Goal: Find specific page/section: Find specific page/section

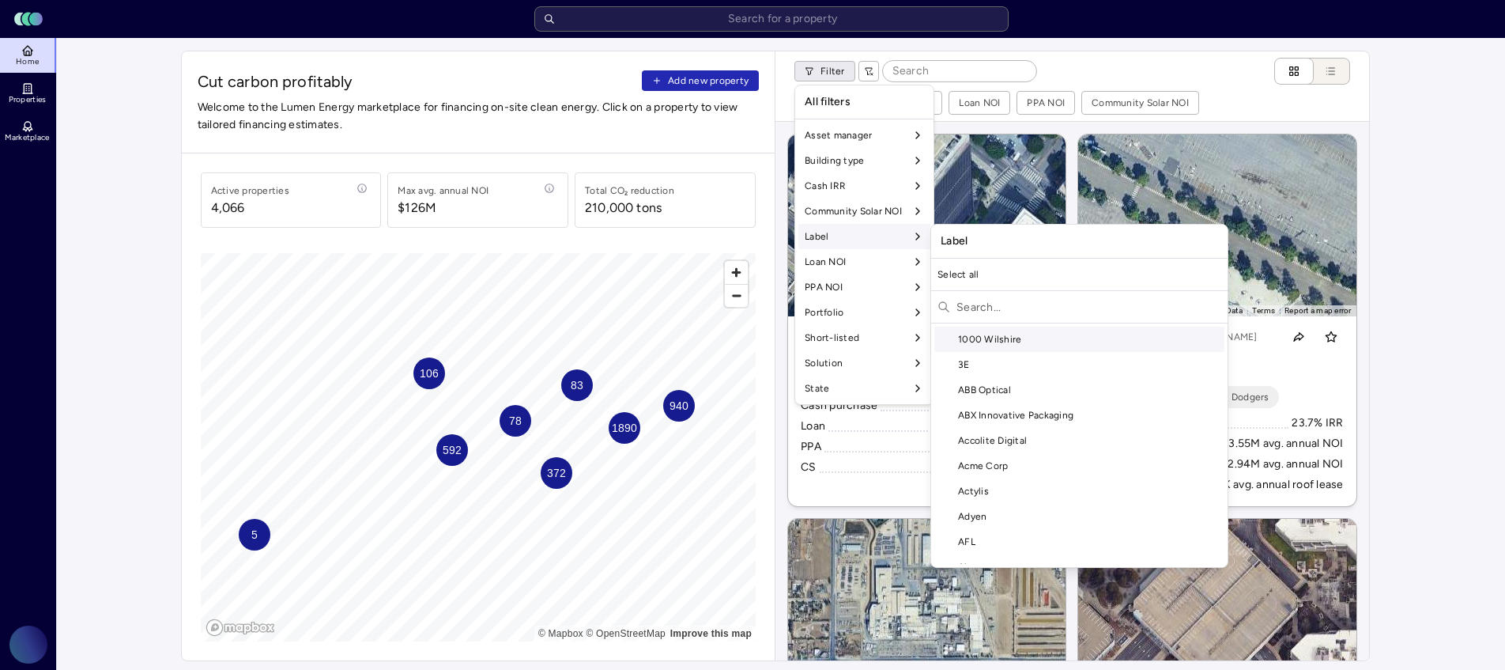
click at [979, 301] on input "text" at bounding box center [1089, 306] width 265 height 25
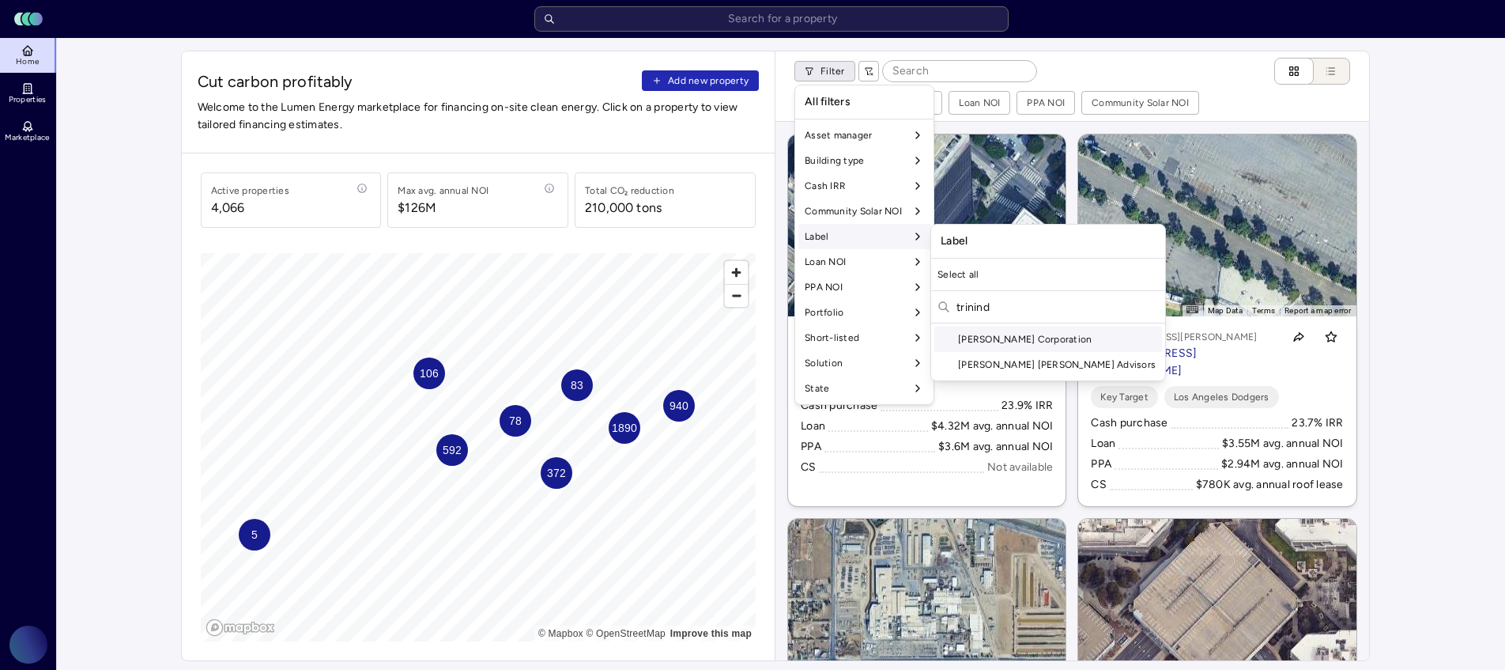
type input "trinind"
click at [987, 332] on div "[PERSON_NAME] Corporation" at bounding box center [1048, 338] width 228 height 25
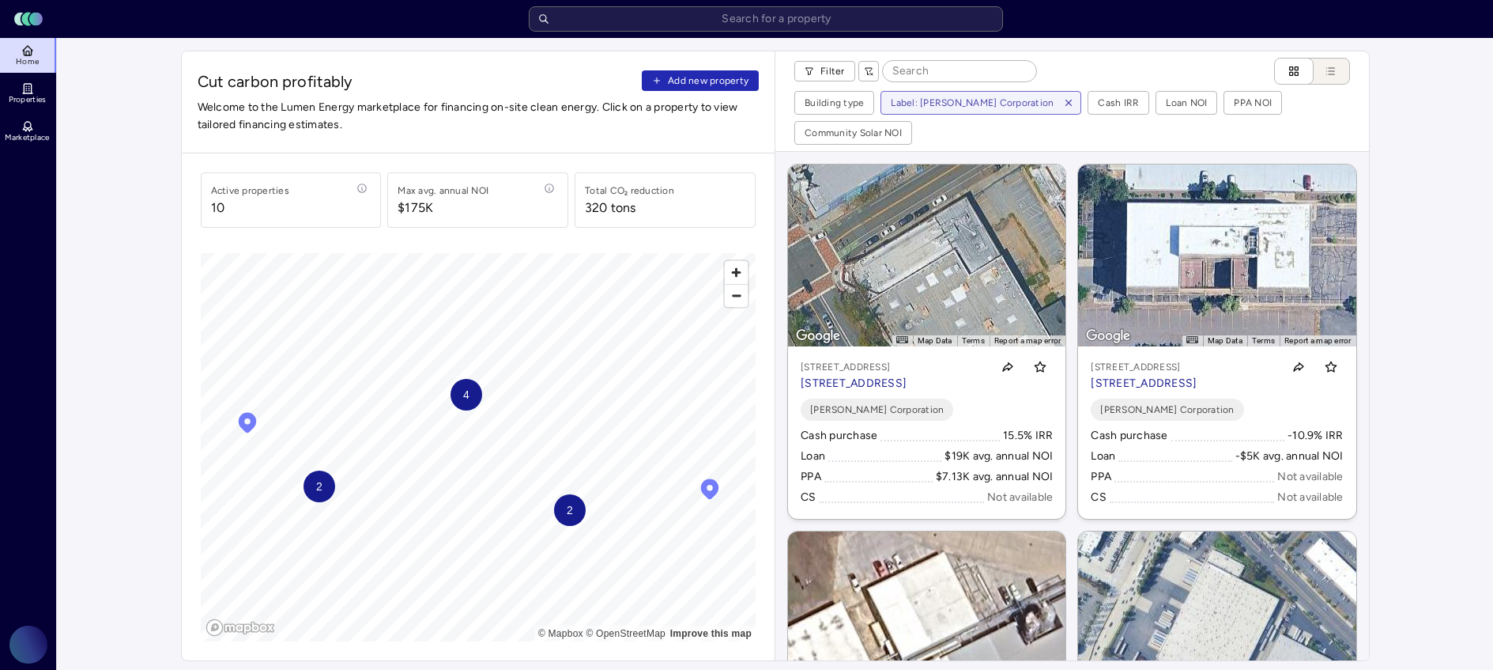
click at [893, 375] on p "[STREET_ADDRESS]" at bounding box center [854, 383] width 106 height 17
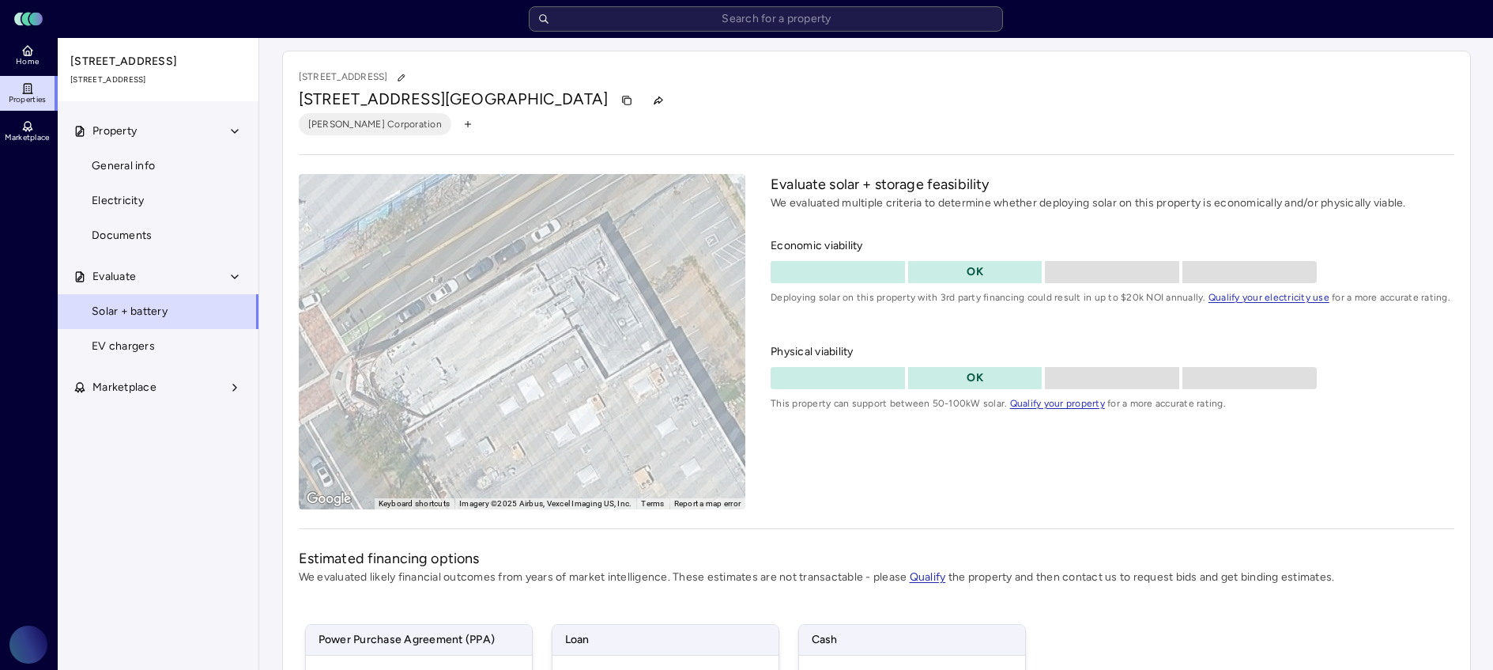
click at [775, 115] on div "[PERSON_NAME] Corporation" at bounding box center [877, 124] width 1156 height 22
click at [759, 134] on div "[PERSON_NAME] Corporation" at bounding box center [877, 124] width 1156 height 22
click at [753, 100] on div "[STREET_ADDRESS]" at bounding box center [877, 100] width 1156 height 25
click at [757, 98] on div "[STREET_ADDRESS]" at bounding box center [877, 100] width 1156 height 25
click at [754, 100] on div "[STREET_ADDRESS]" at bounding box center [877, 100] width 1156 height 25
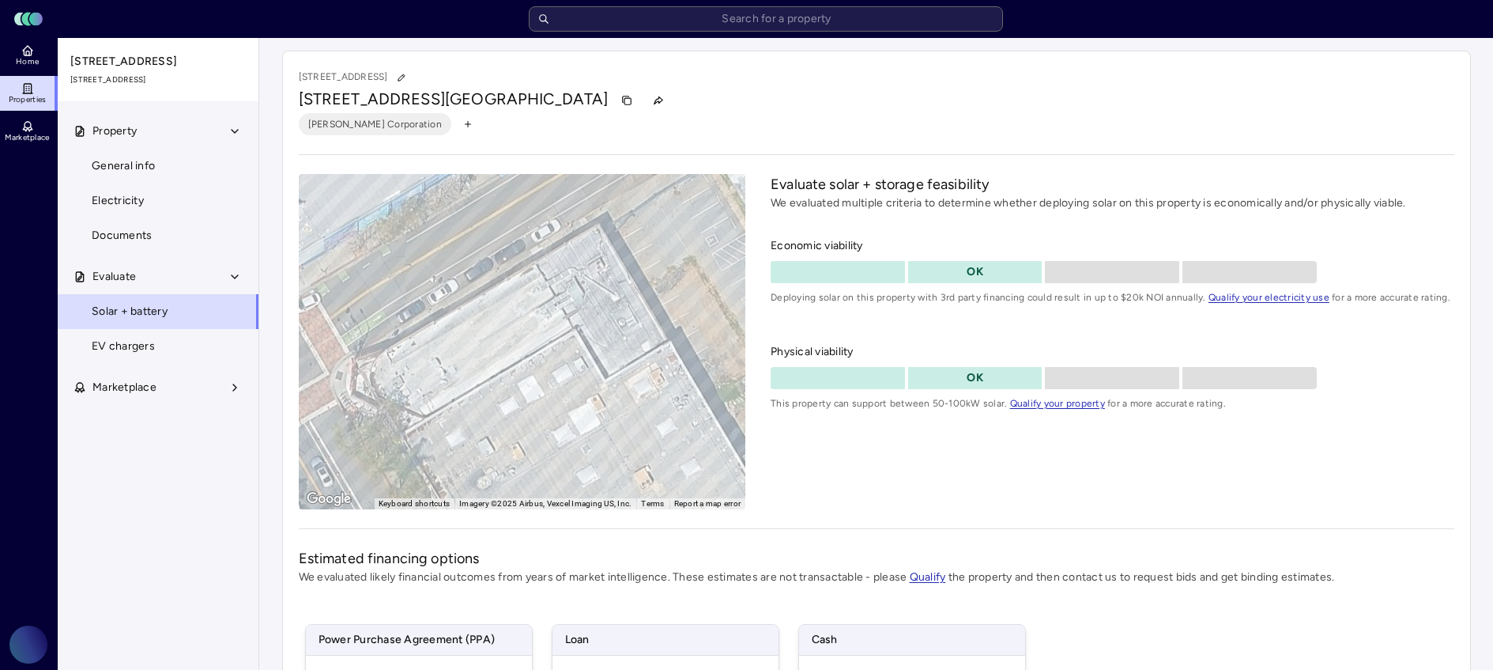
click at [24, 62] on span "Home" at bounding box center [27, 61] width 23 height 9
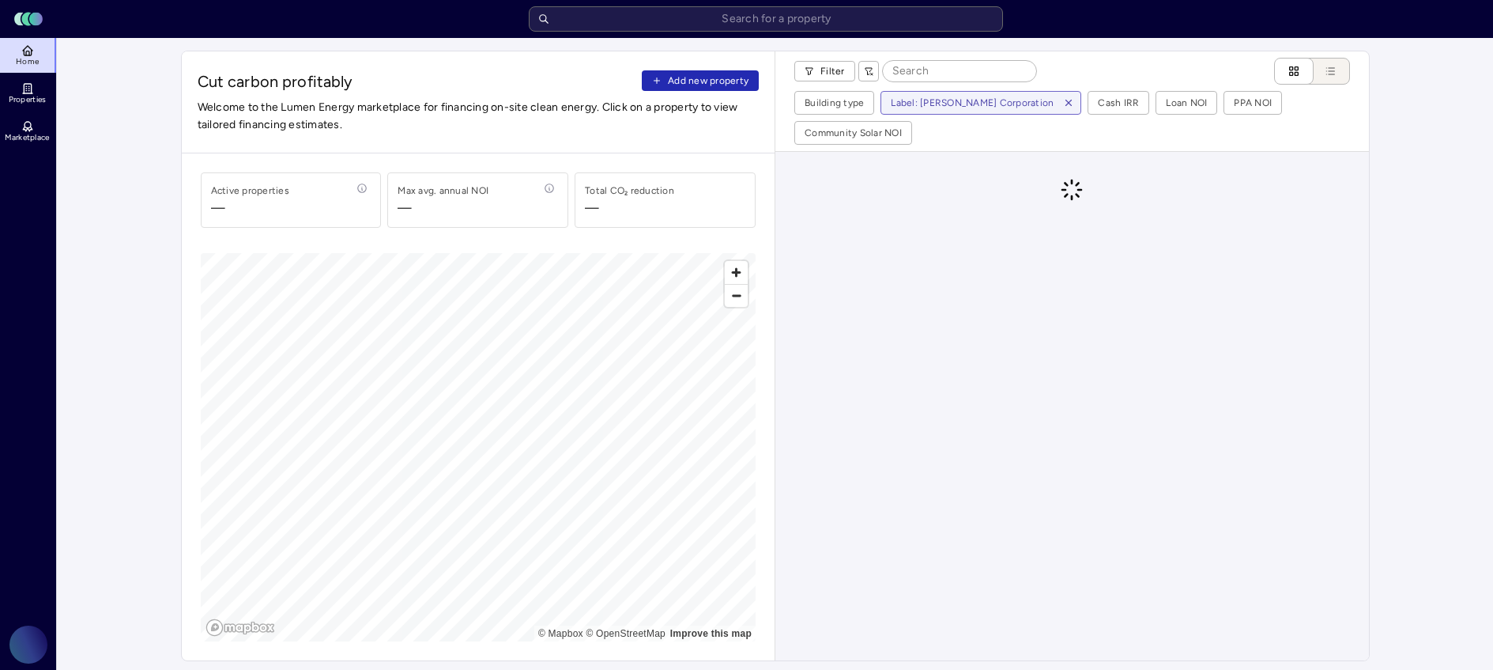
click at [1069, 104] on span "button" at bounding box center [1068, 102] width 17 height 17
